Goal: Navigation & Orientation: Find specific page/section

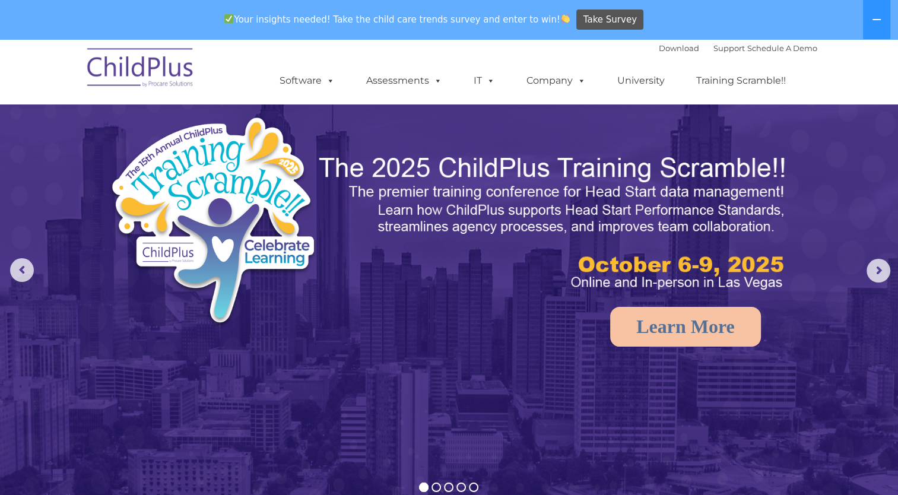
select select "MEDIUM"
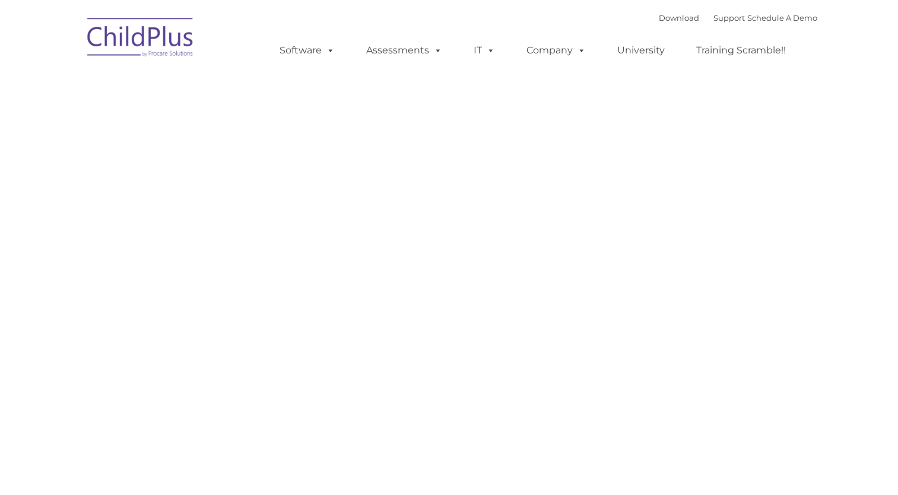
type input ""
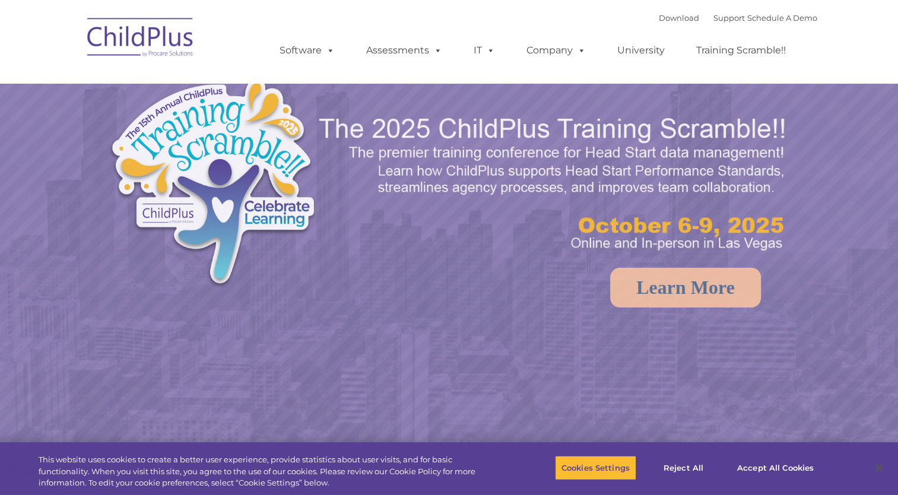
select select "MEDIUM"
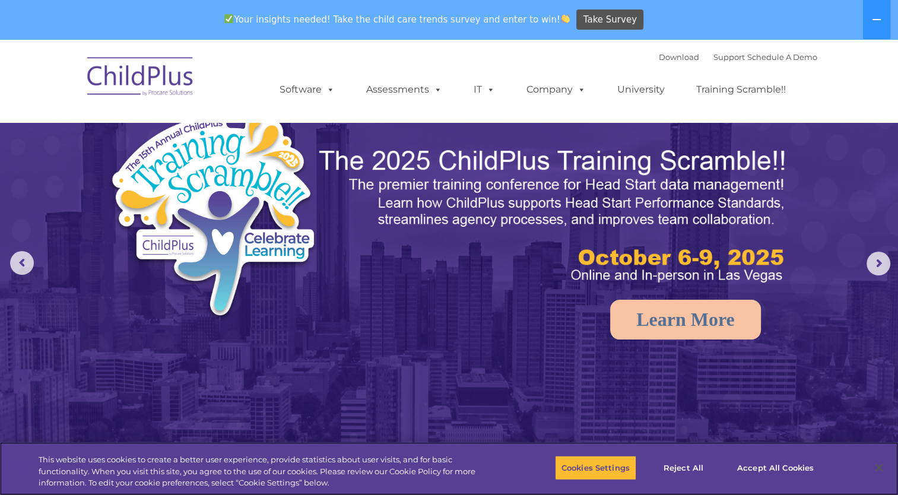
scroll to position [7, 0]
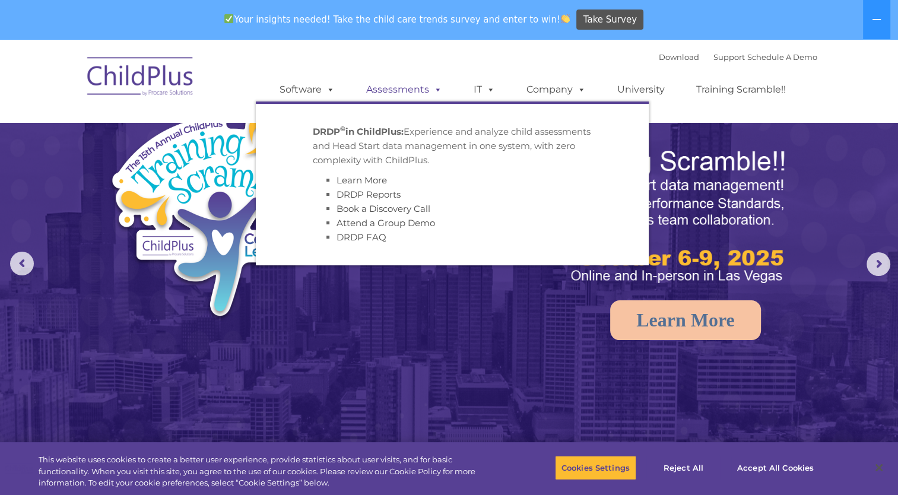
click at [437, 91] on span at bounding box center [435, 89] width 13 height 11
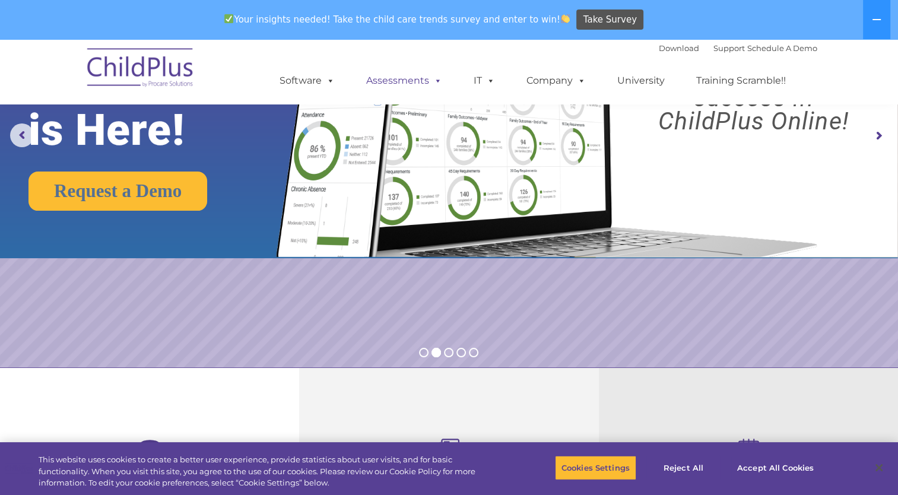
scroll to position [0, 0]
